Goal: Information Seeking & Learning: Learn about a topic

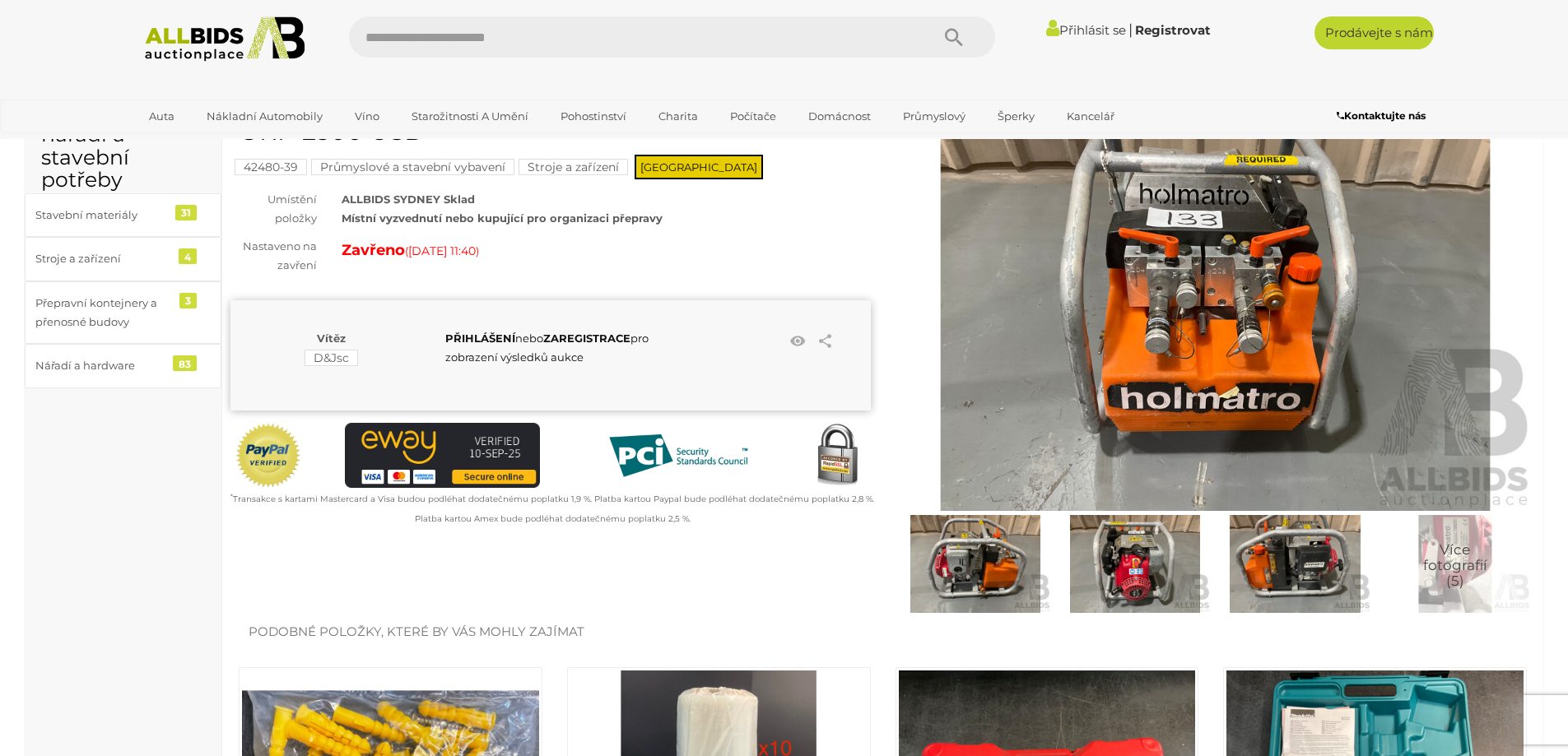
scroll to position [165, 0]
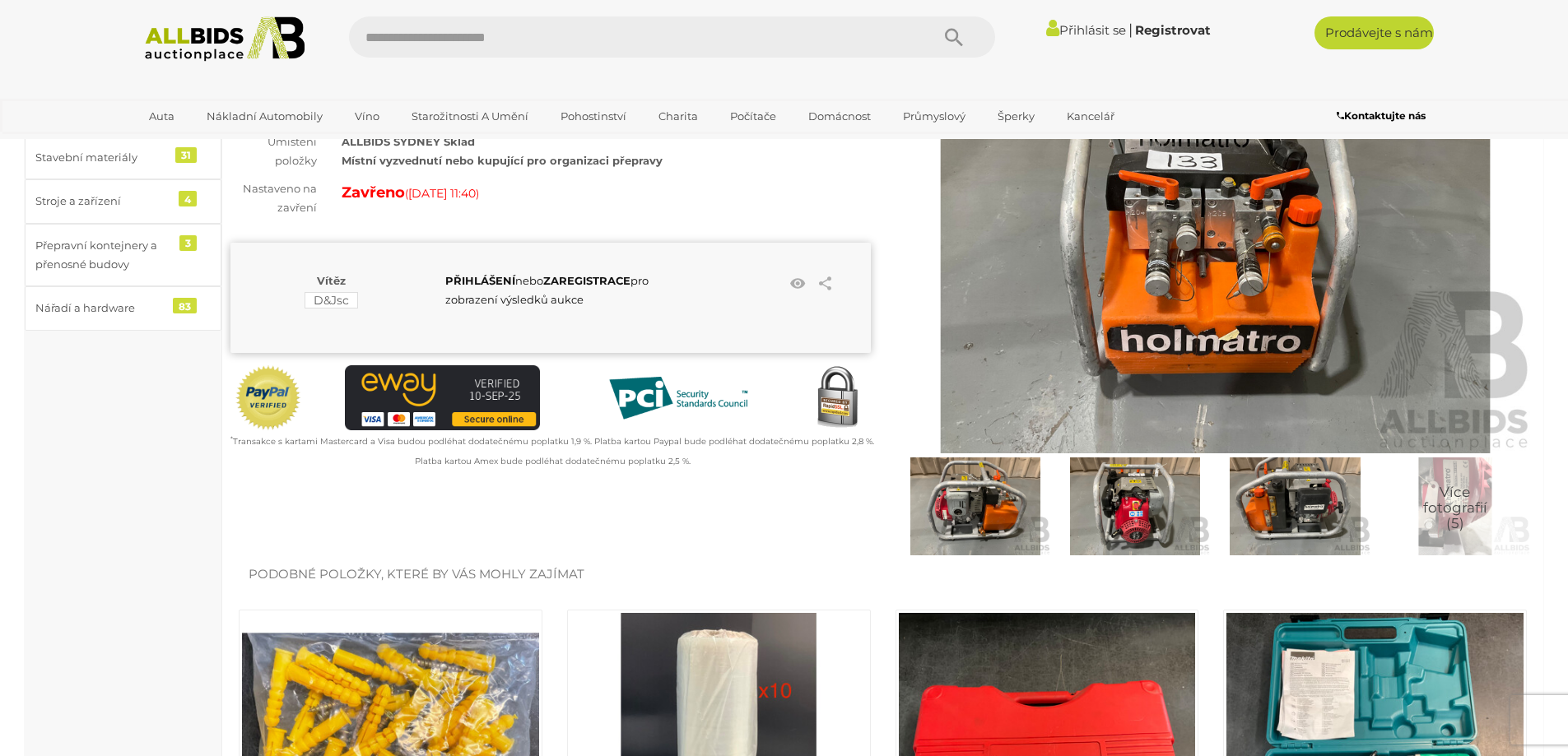
click at [984, 524] on img at bounding box center [975, 507] width 152 height 98
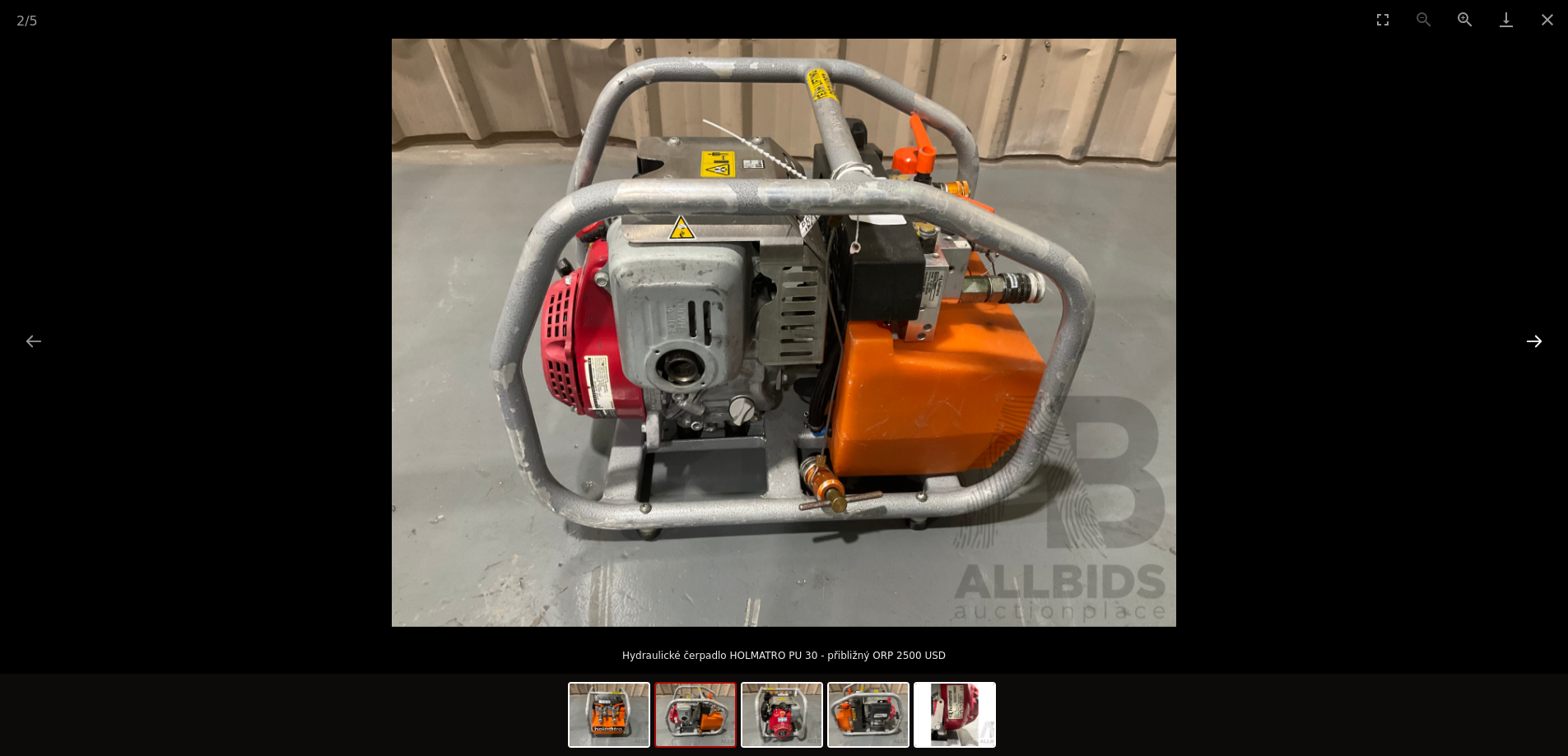
click at [1532, 341] on button "Další snímek" at bounding box center [1534, 341] width 35 height 32
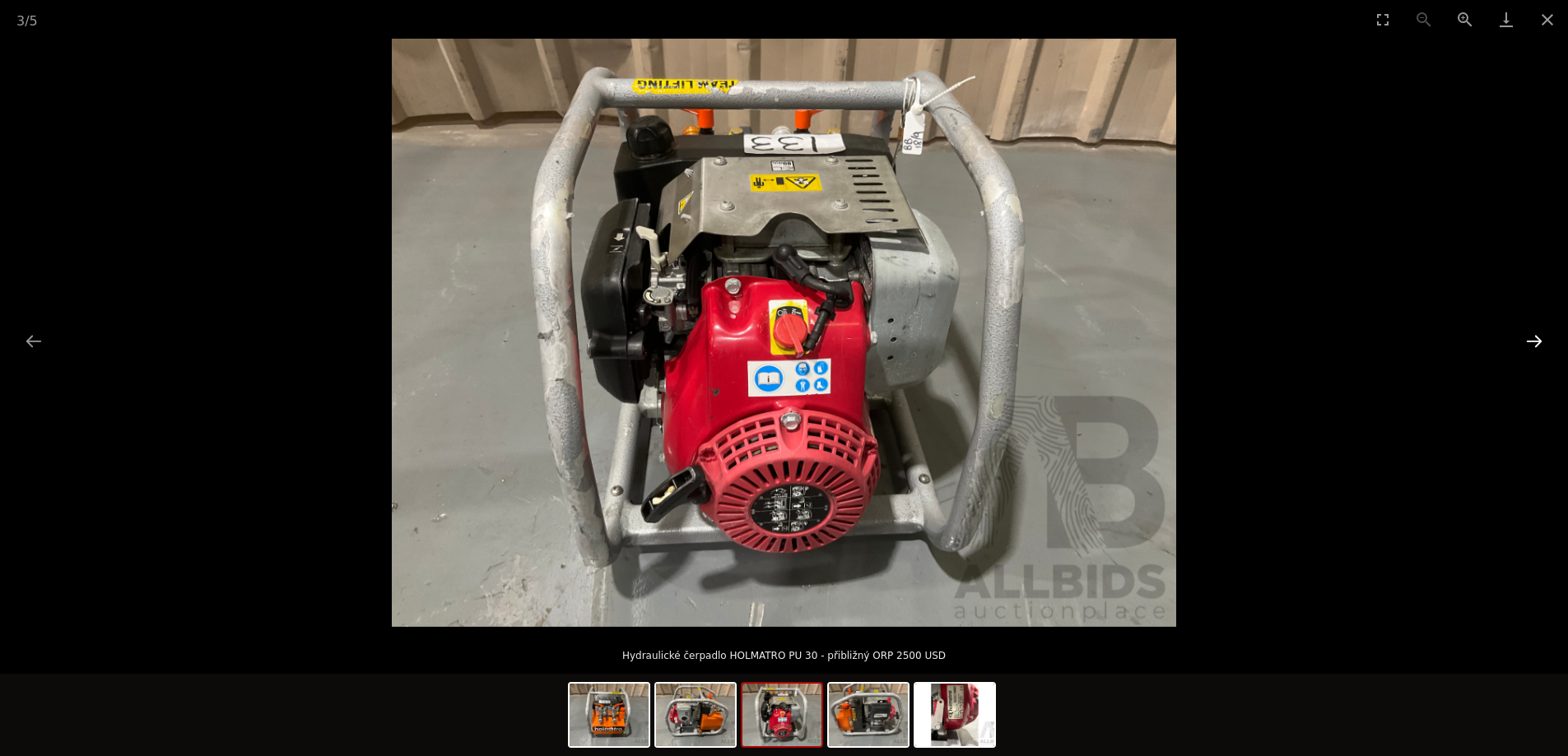
click at [1532, 341] on button "Další snímek" at bounding box center [1534, 341] width 35 height 32
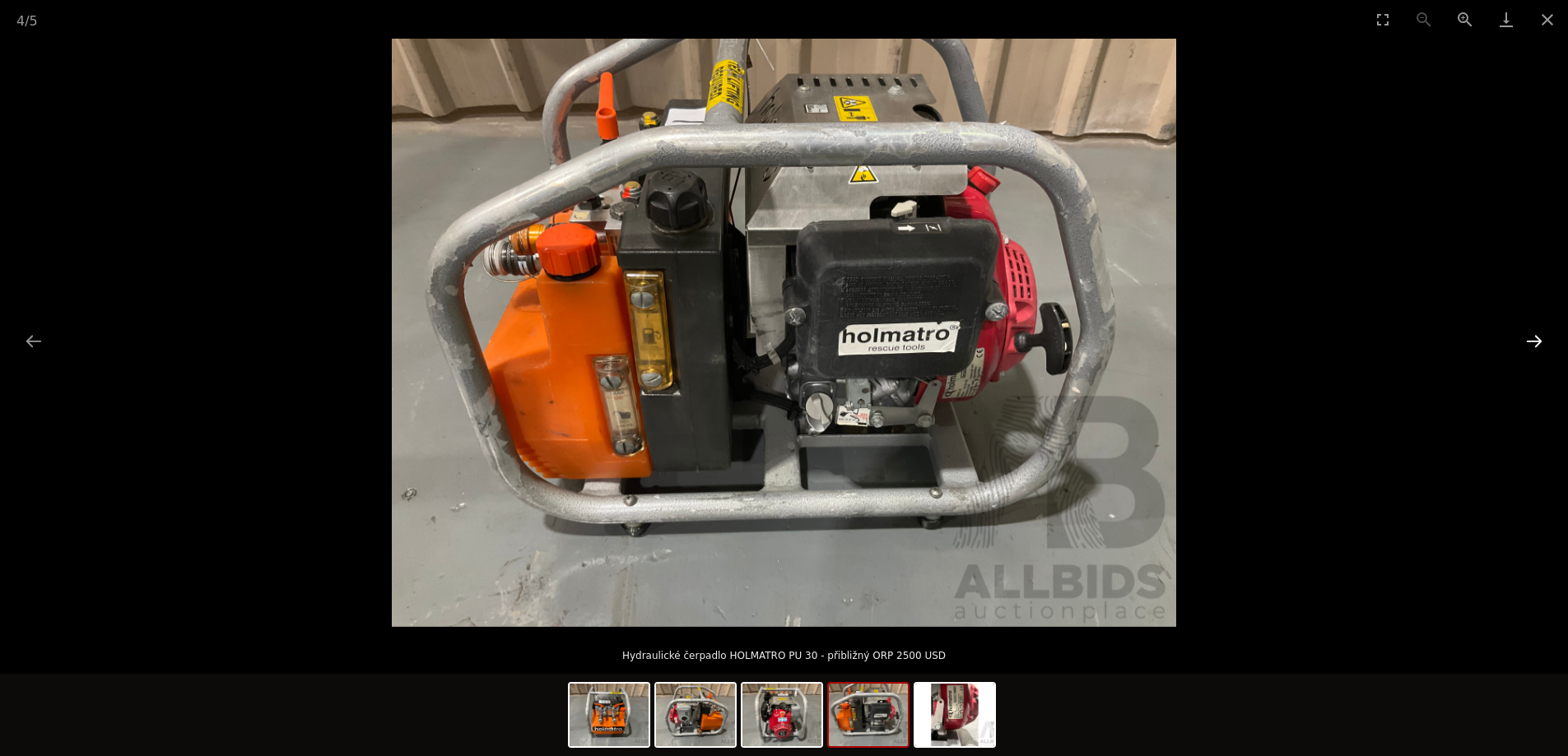
click at [1532, 341] on button "Další snímek" at bounding box center [1534, 341] width 35 height 32
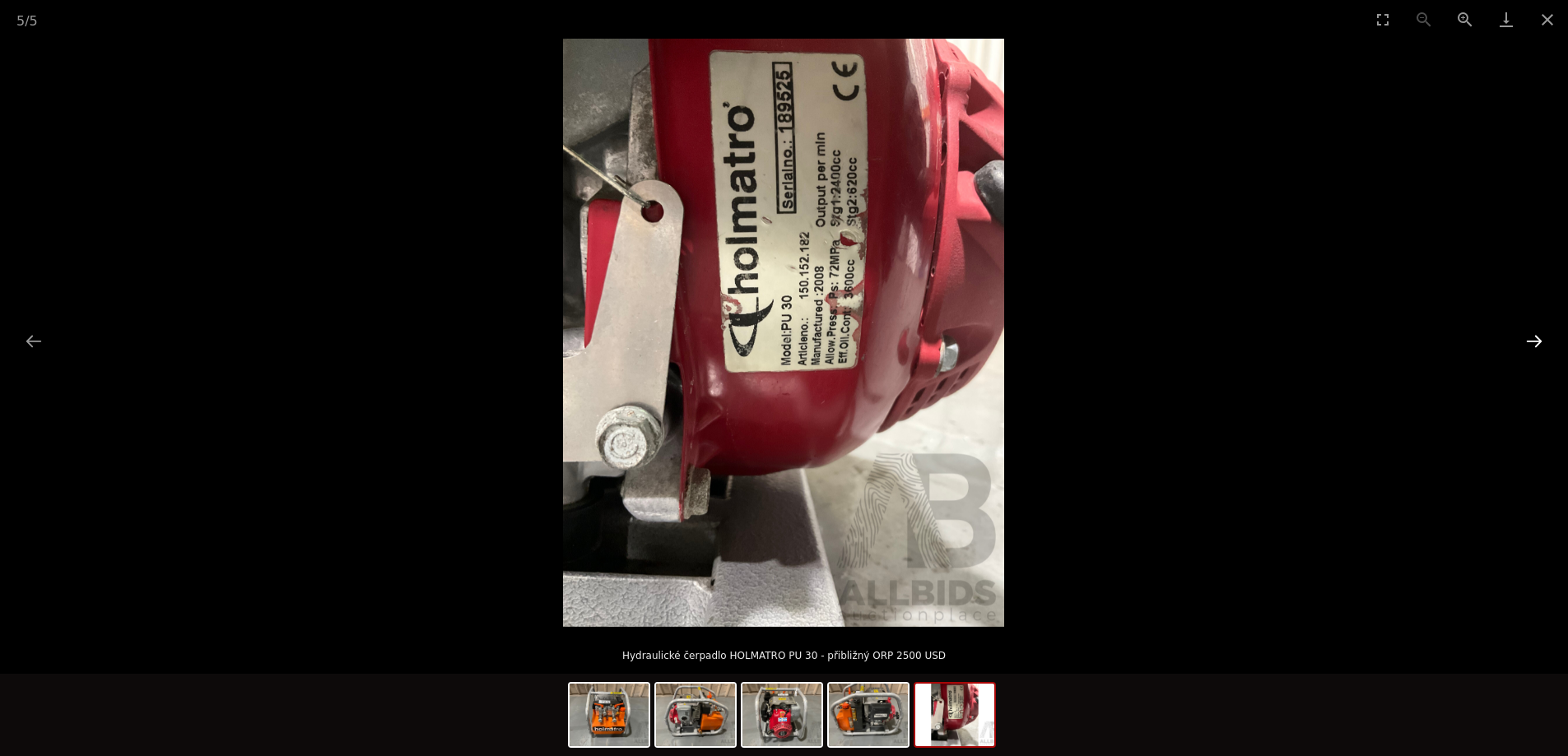
click at [1532, 341] on button "Další snímek" at bounding box center [1534, 341] width 35 height 32
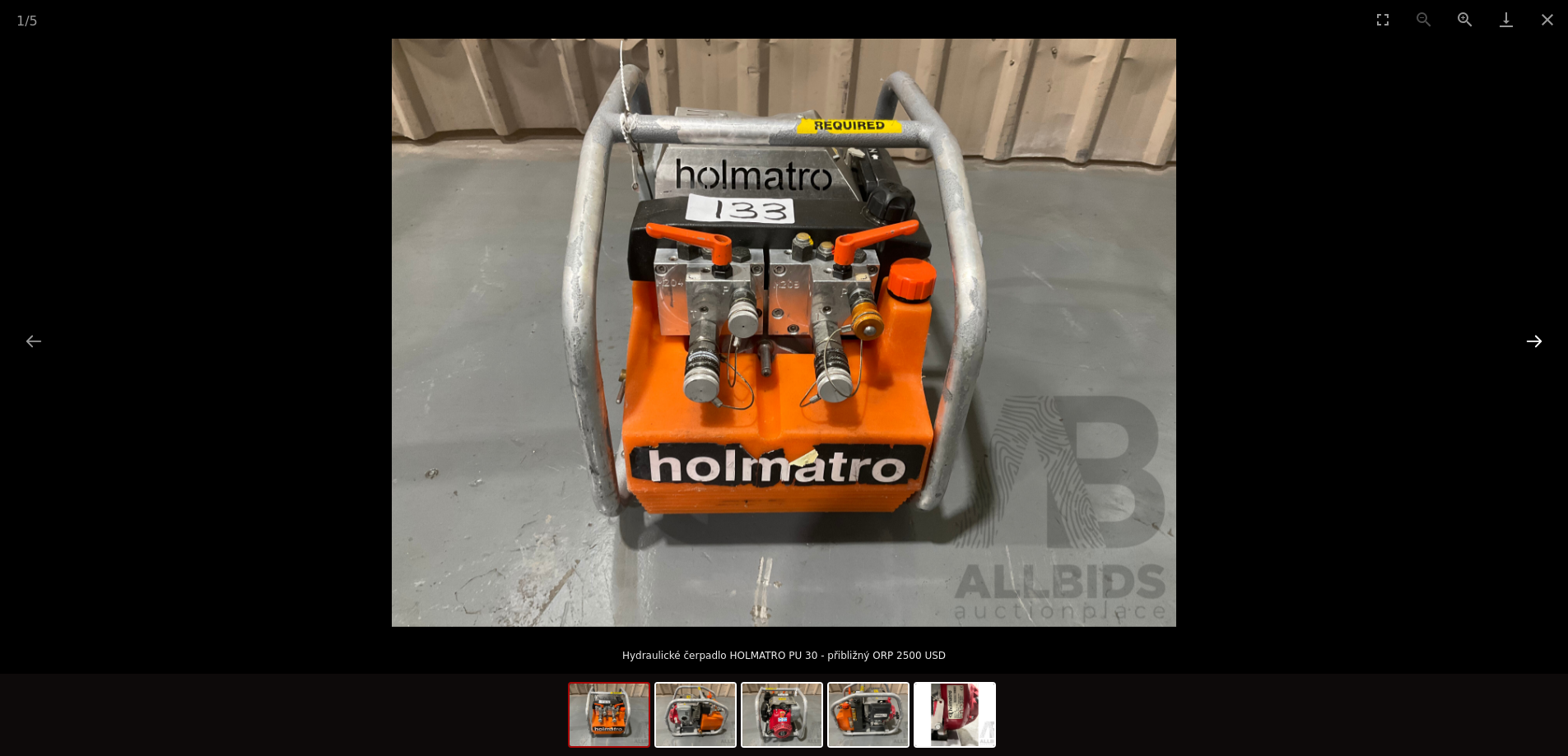
click at [1532, 341] on button "Další snímek" at bounding box center [1534, 341] width 35 height 32
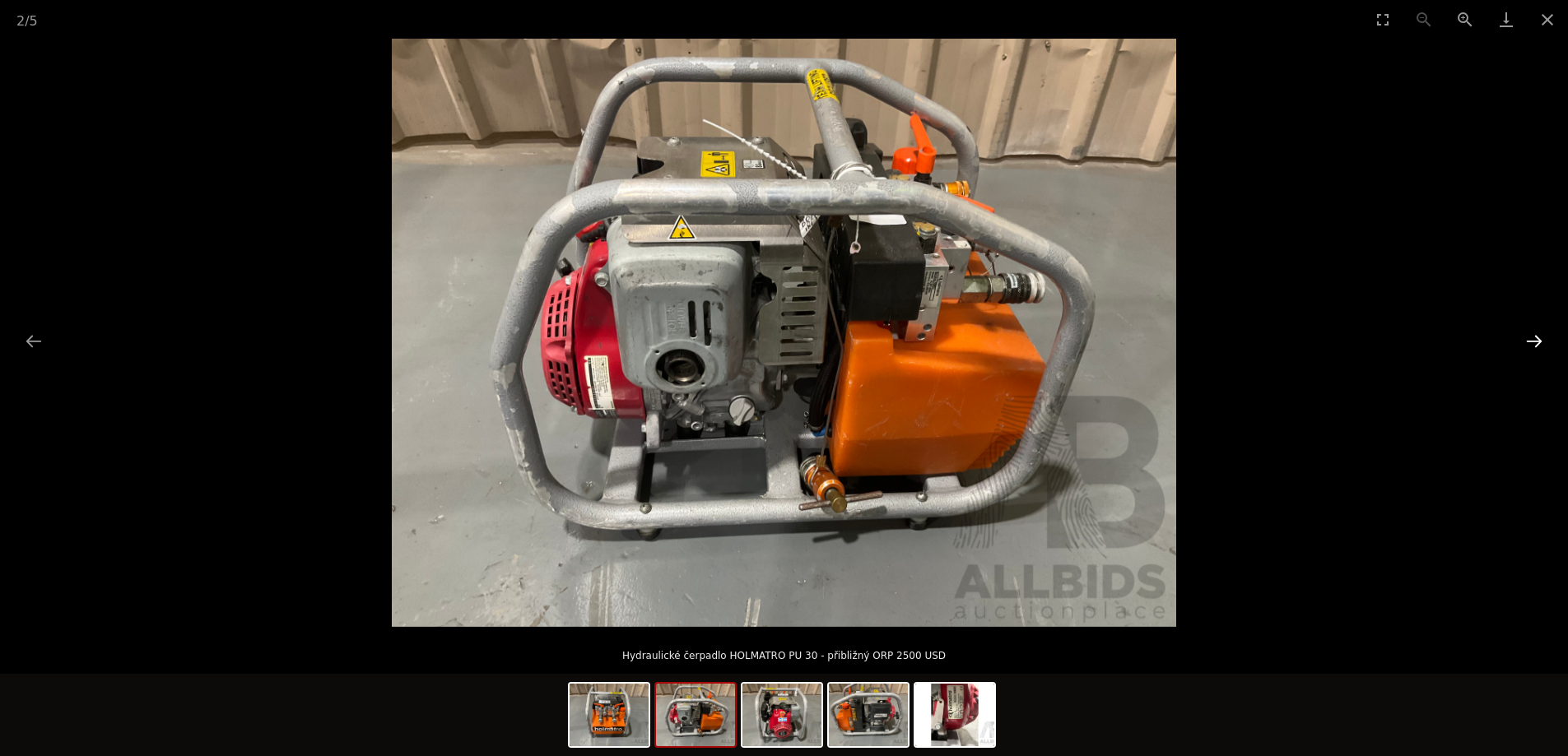
click at [1532, 341] on button "Další snímek" at bounding box center [1534, 341] width 35 height 32
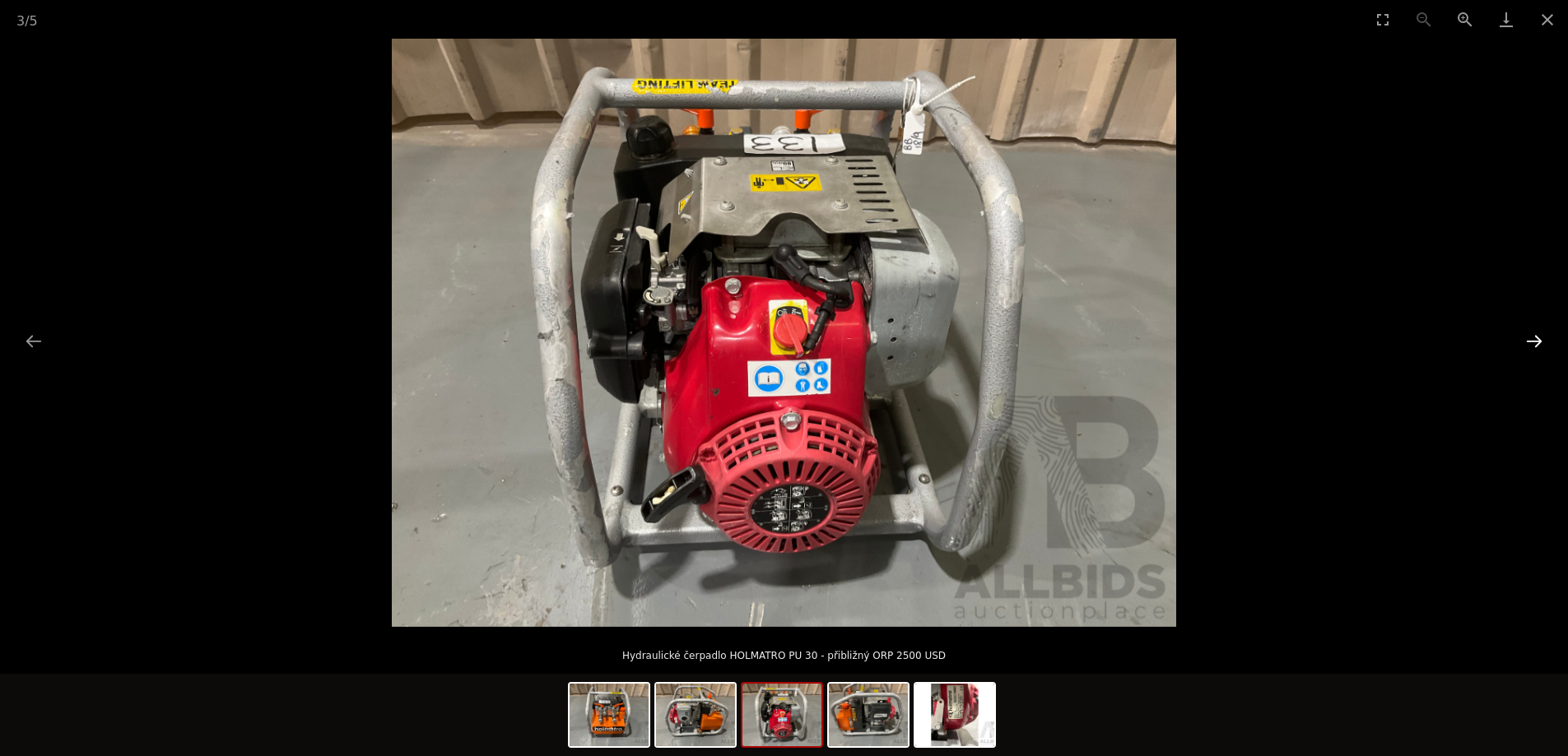
click at [1532, 341] on button "Další snímek" at bounding box center [1534, 341] width 35 height 32
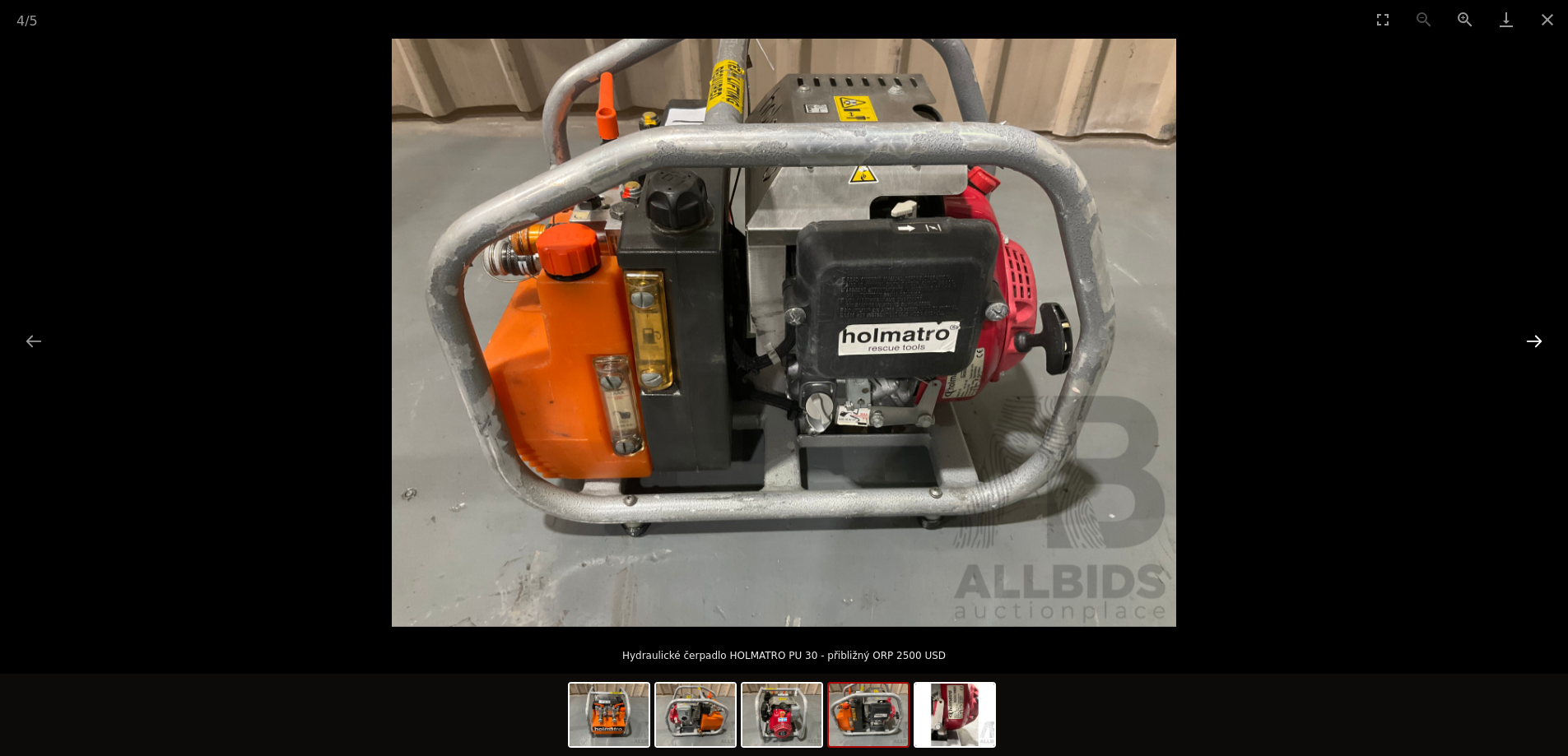
click at [1532, 341] on button "Další snímek" at bounding box center [1534, 341] width 35 height 32
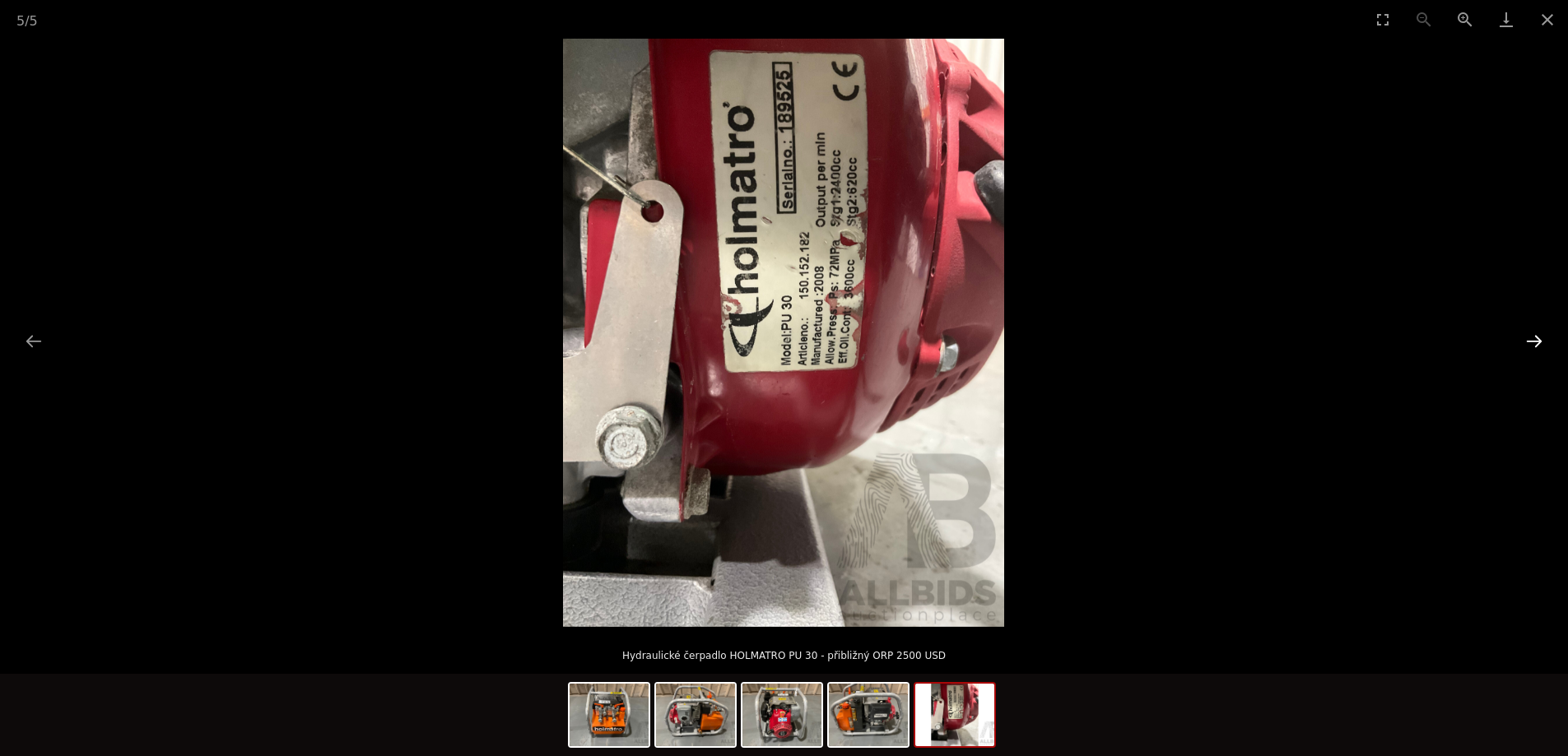
click at [1532, 341] on button "Další snímek" at bounding box center [1534, 341] width 35 height 32
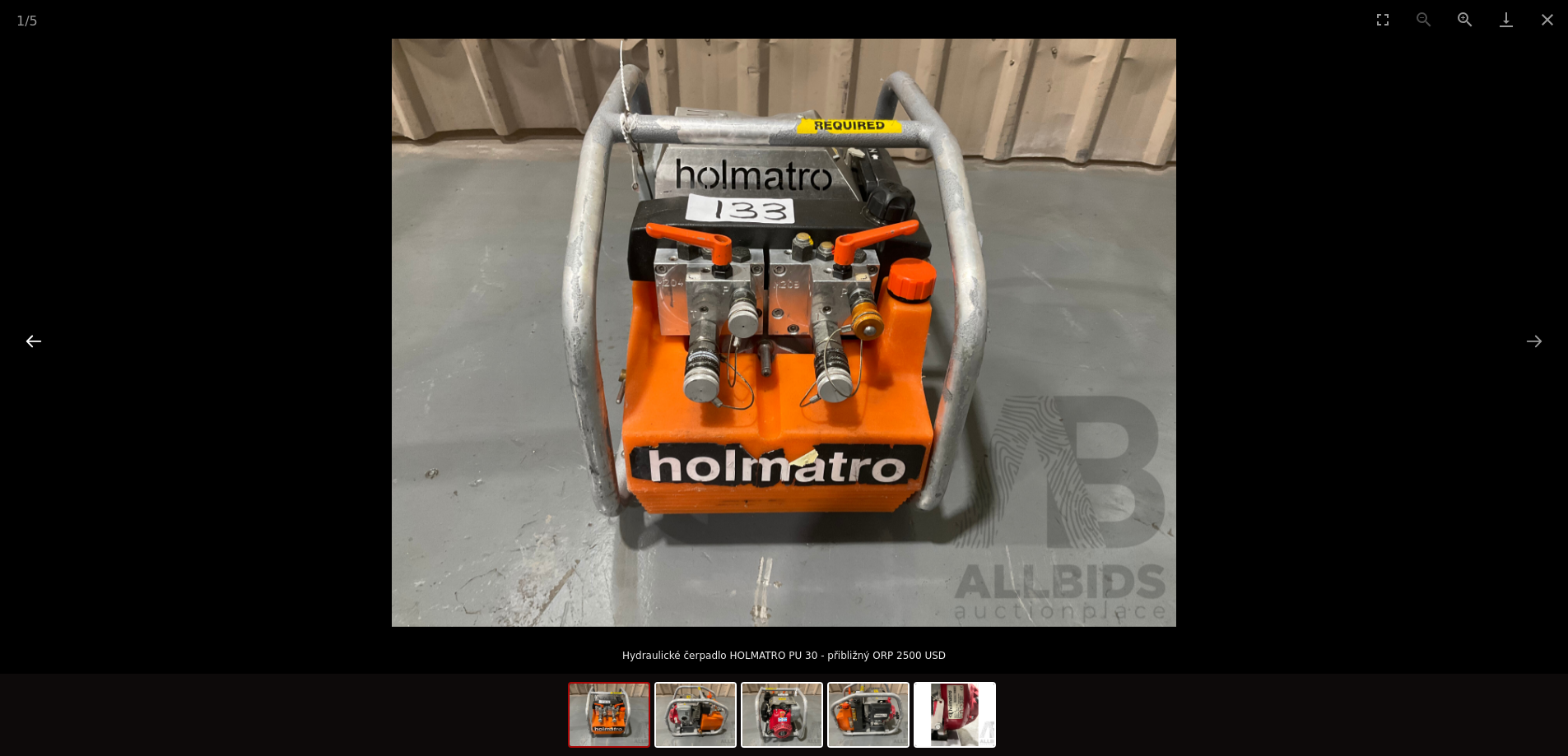
click at [23, 342] on button "Předchozí snímek" at bounding box center [33, 341] width 35 height 32
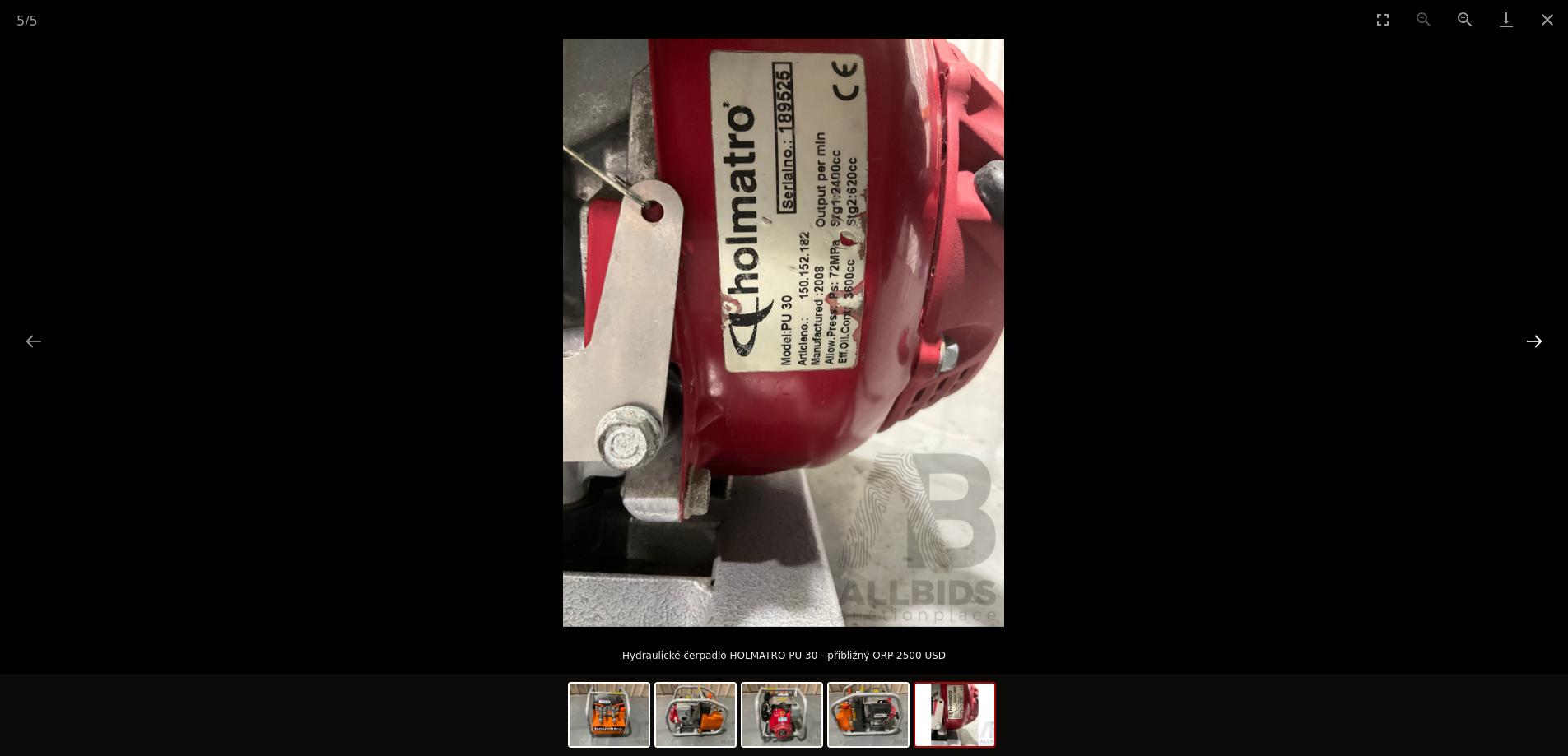
click at [1531, 335] on button "Další snímek" at bounding box center [1534, 341] width 35 height 32
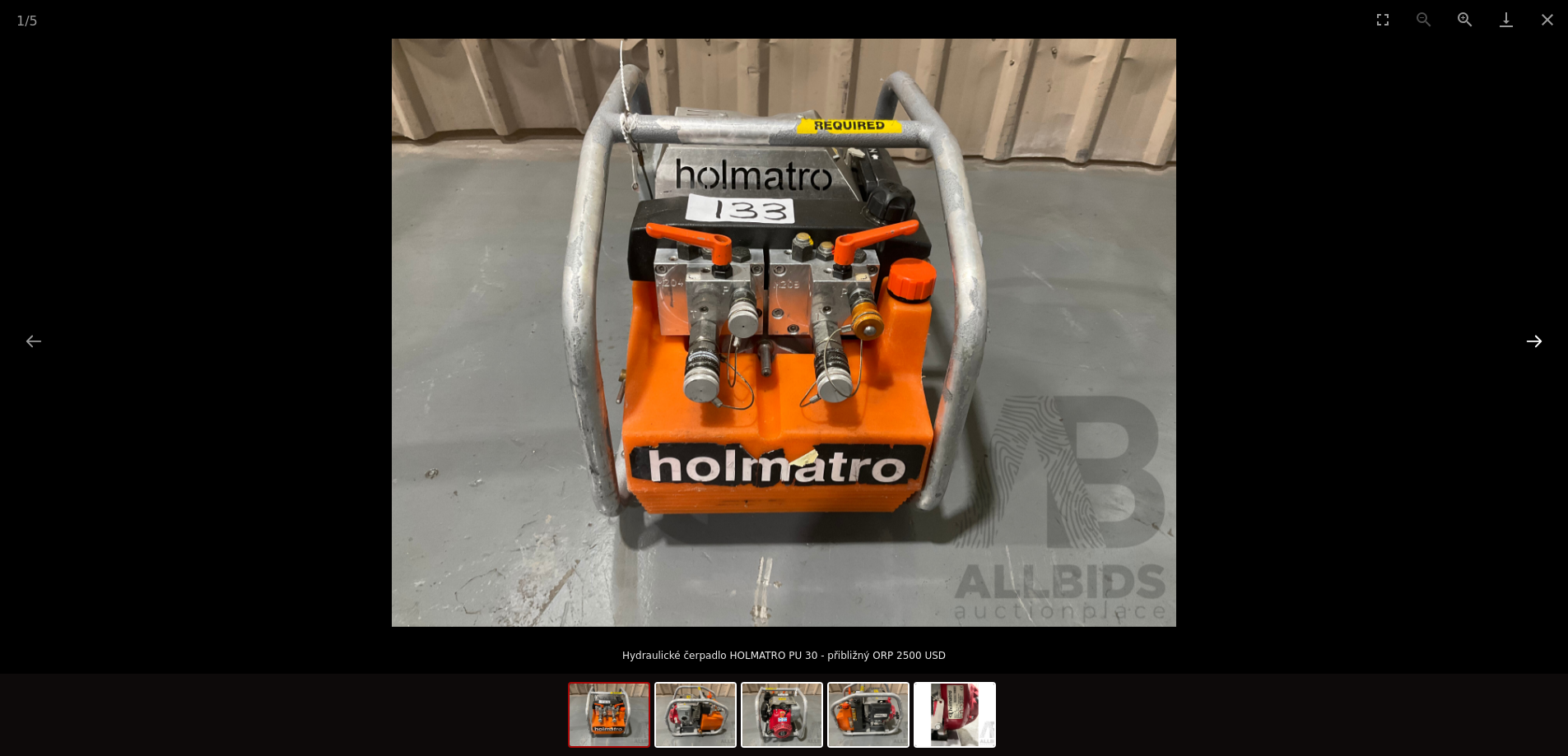
click at [1531, 335] on button "Další snímek" at bounding box center [1534, 341] width 35 height 32
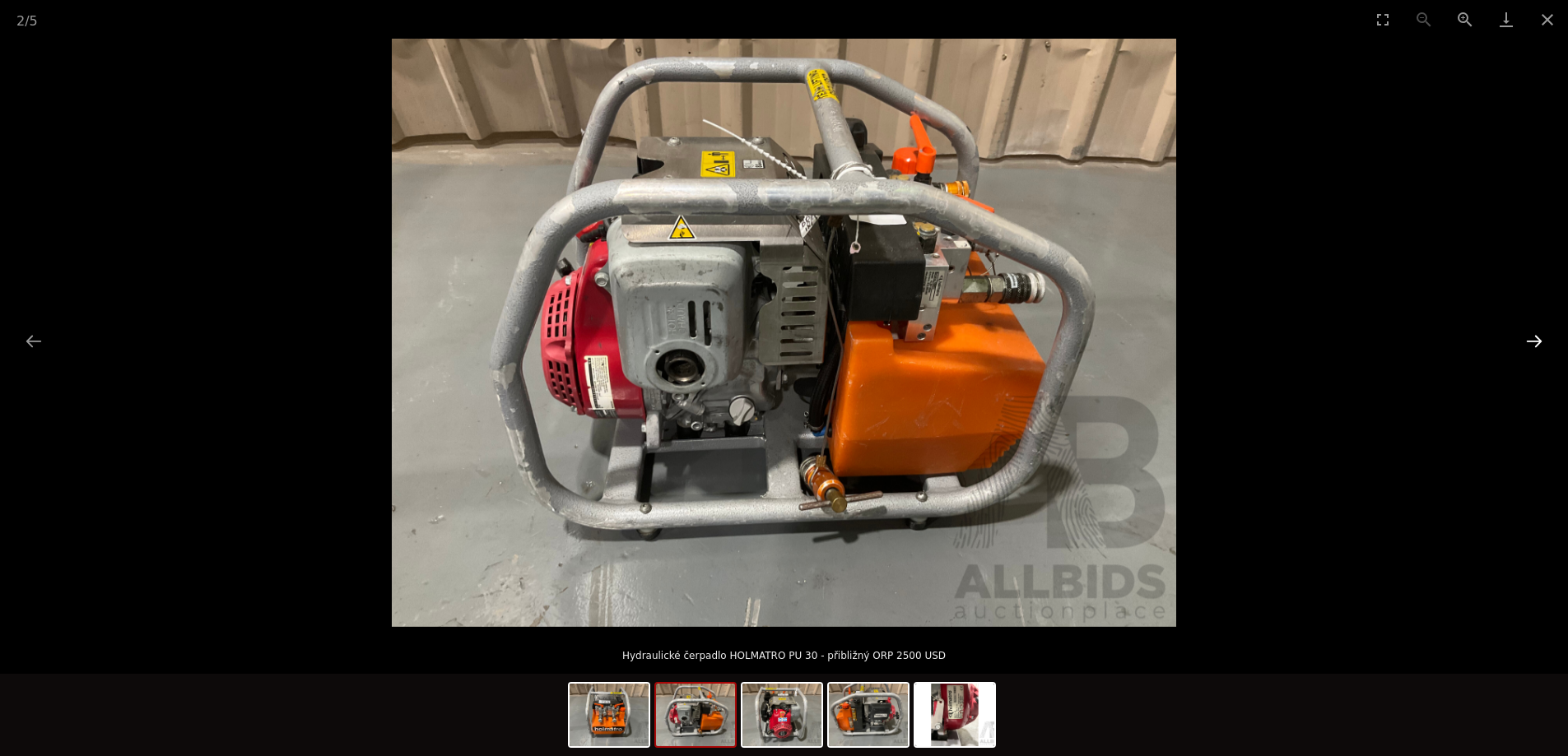
click at [1533, 336] on button "Další snímek" at bounding box center [1534, 341] width 35 height 32
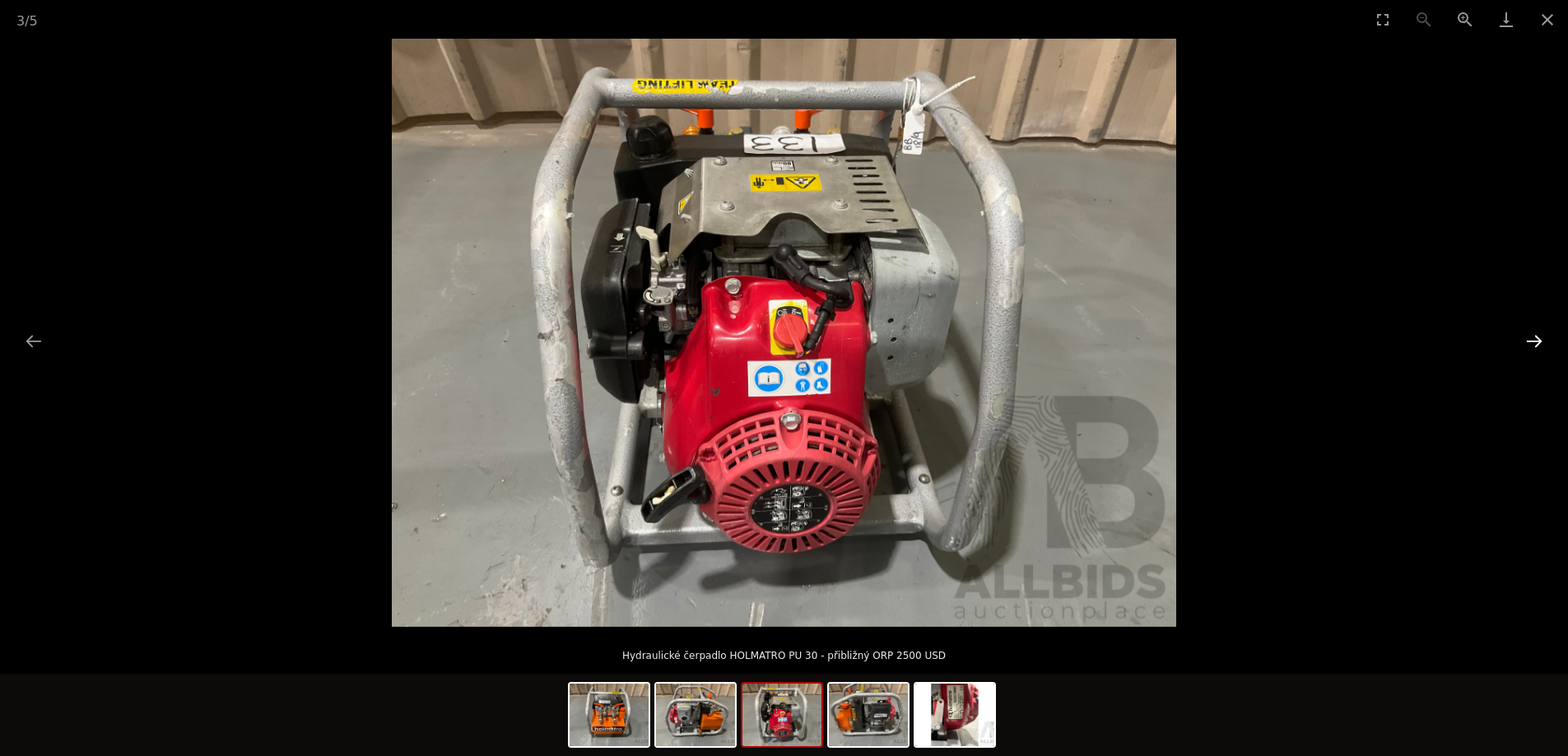
click at [1533, 341] on button "Další snímek" at bounding box center [1534, 341] width 35 height 32
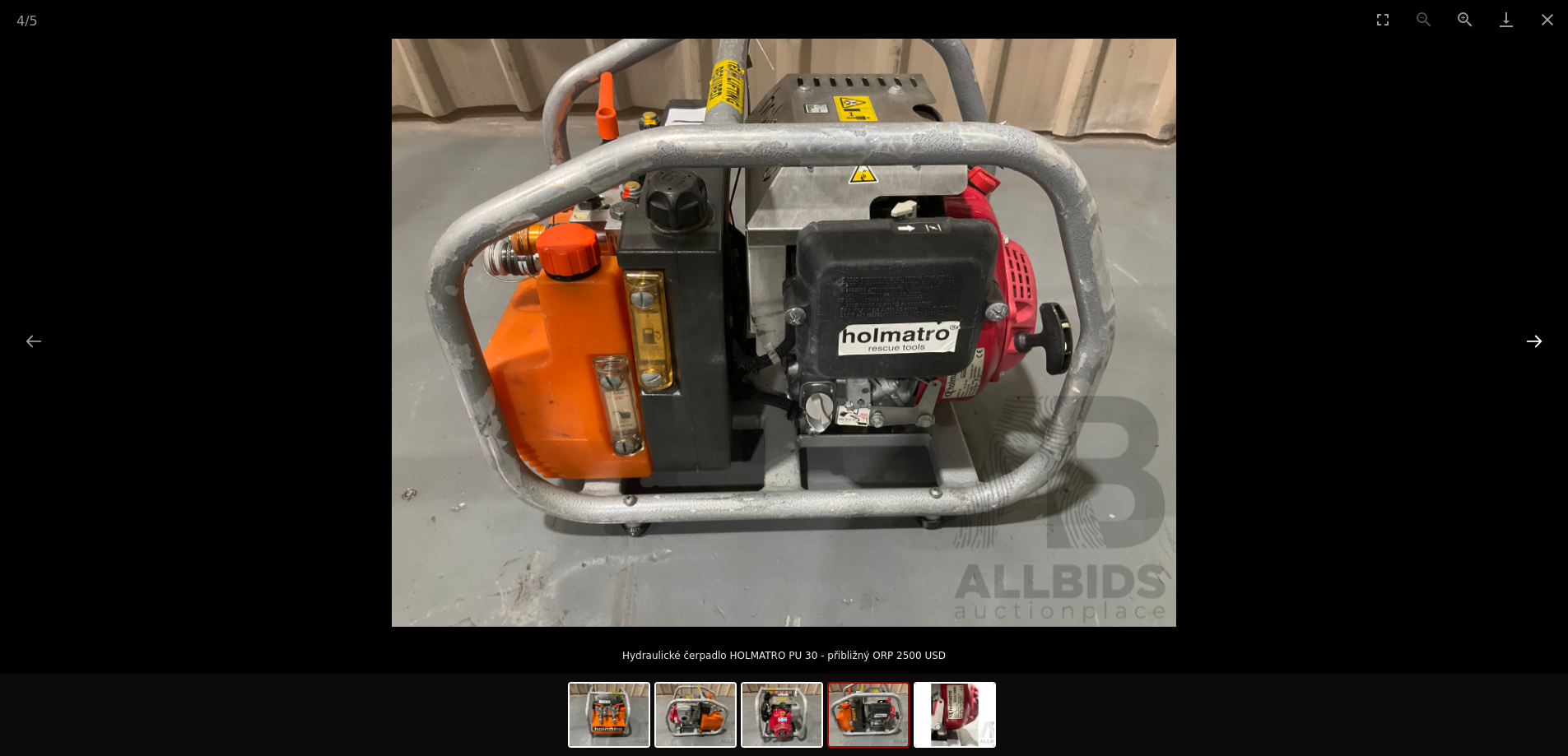
click at [1533, 341] on button "Další snímek" at bounding box center [1534, 341] width 35 height 32
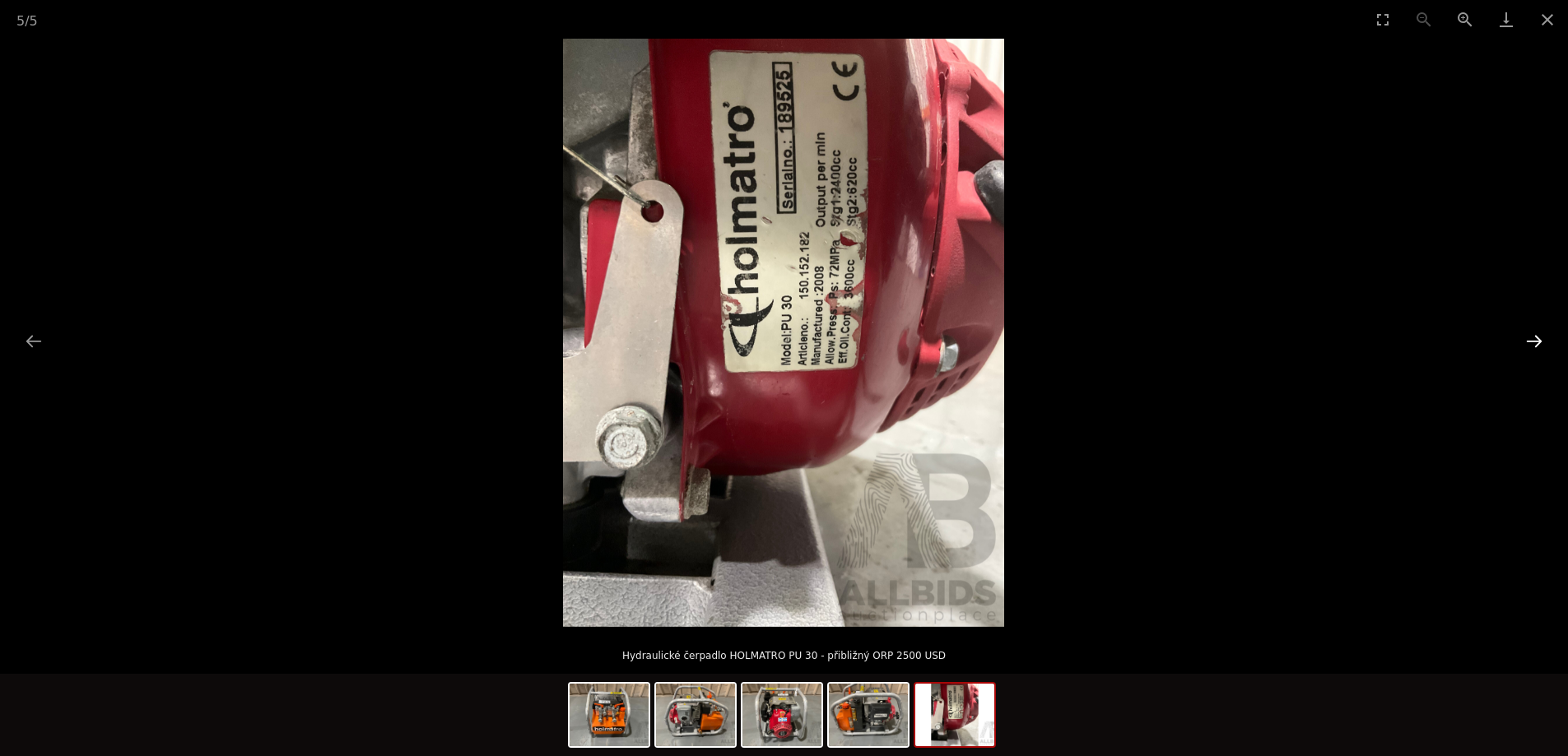
click at [1533, 341] on button "Další snímek" at bounding box center [1534, 341] width 35 height 32
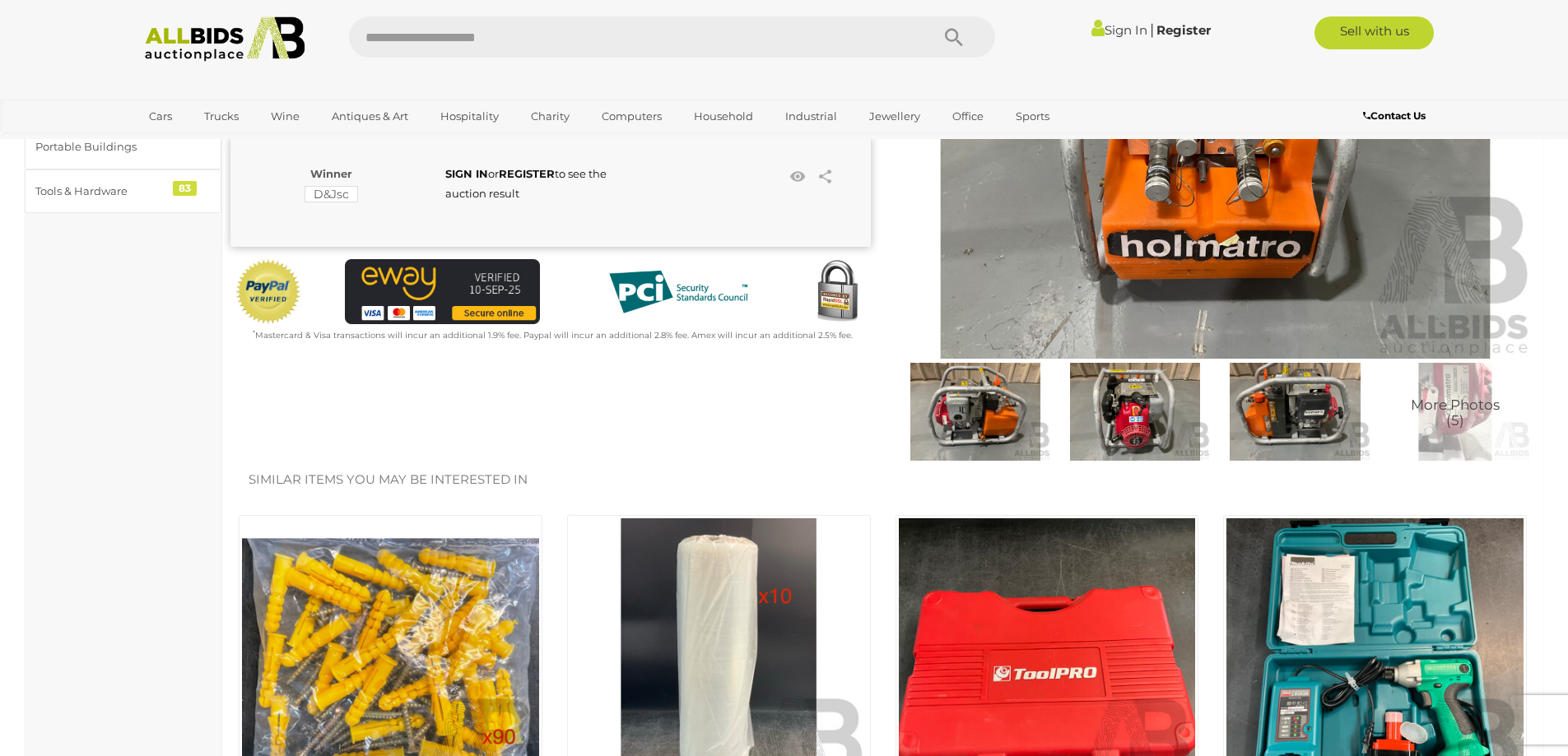
scroll to position [82, 0]
